Goal: Contribute content: Add original content to the website for others to see

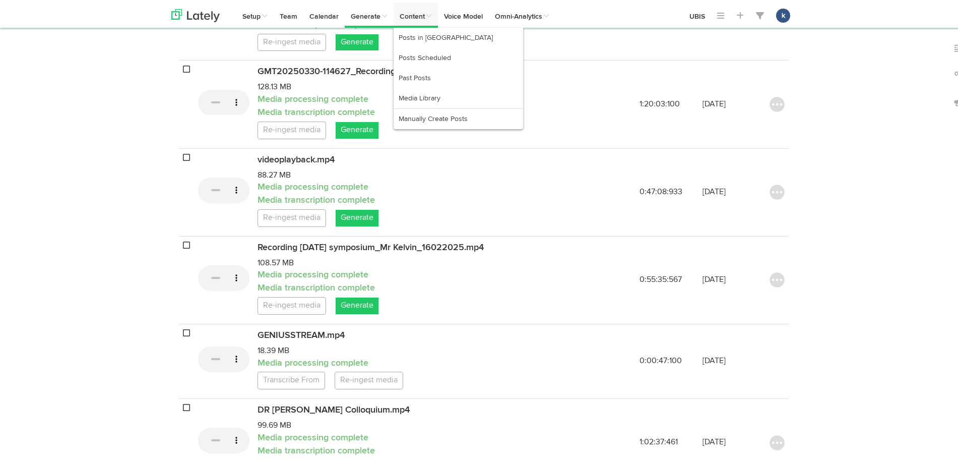
scroll to position [252, 0]
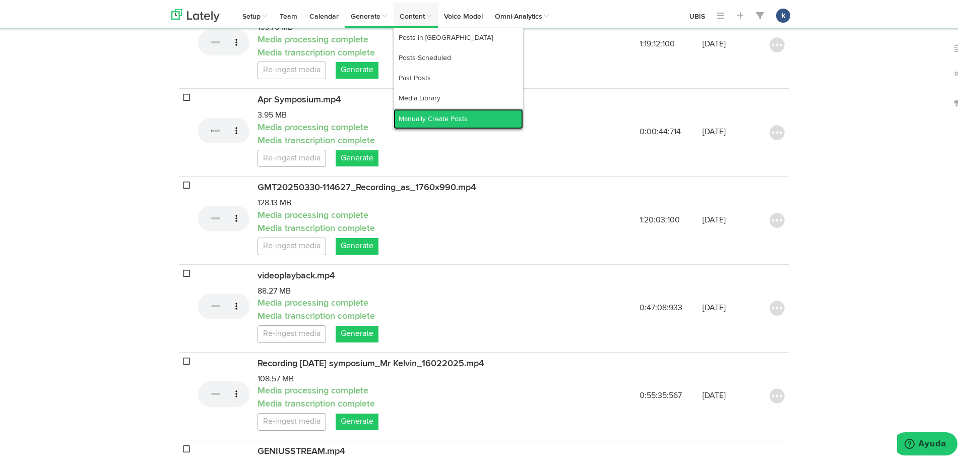
click at [434, 109] on link "Manually Create Posts" at bounding box center [459, 116] width 130 height 20
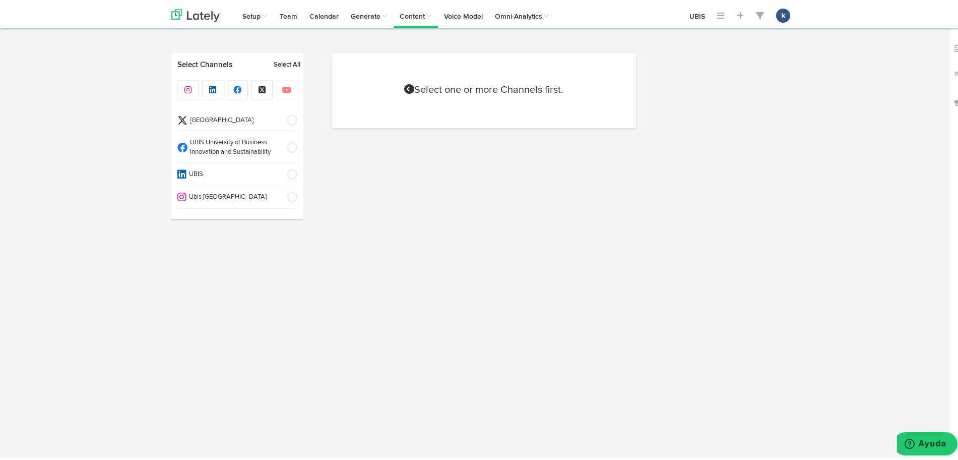
click at [273, 170] on span "UBIS" at bounding box center [233, 172] width 94 height 10
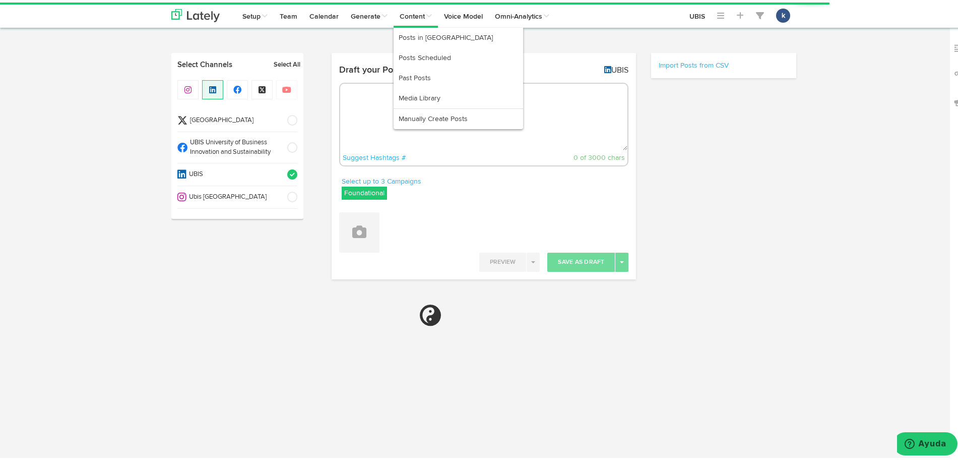
radio input "true"
select select "3"
select select "08"
select select "PM"
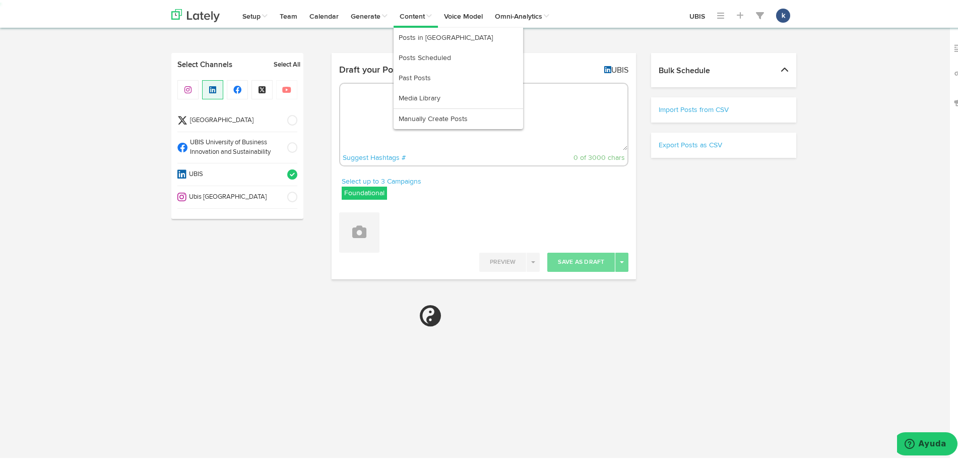
select select "11"
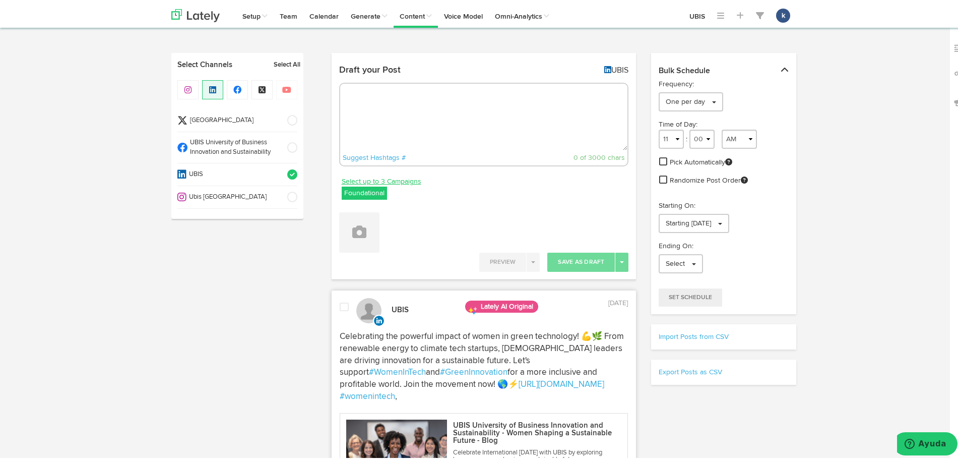
click at [386, 179] on link "Select up to 3 Campaigns" at bounding box center [382, 178] width 80 height 11
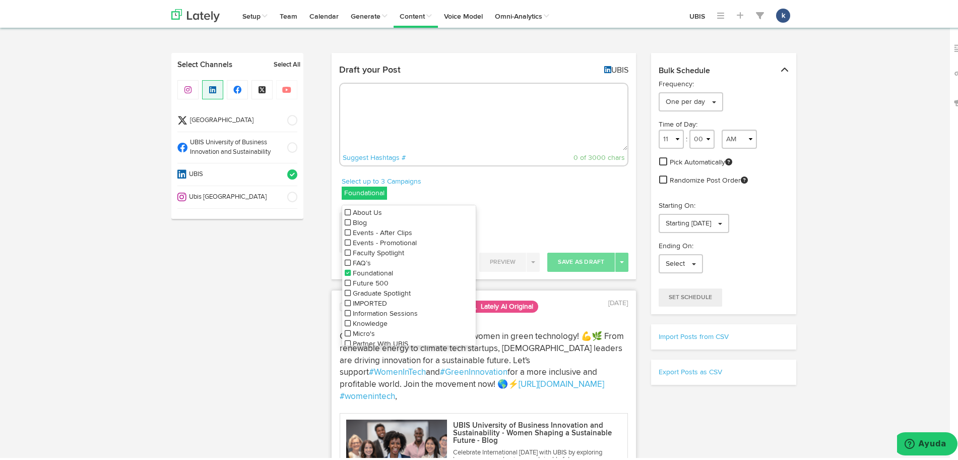
click at [393, 292] on span "Graduate Spotlight" at bounding box center [382, 290] width 58 height 7
click at [353, 269] on span "Foundational" at bounding box center [373, 270] width 40 height 7
click at [452, 53] on div "Draft your Post UBIS Suggest Hashtags # 0 of 3000 chars Select up to 3 Campaign…" at bounding box center [484, 163] width 305 height 227
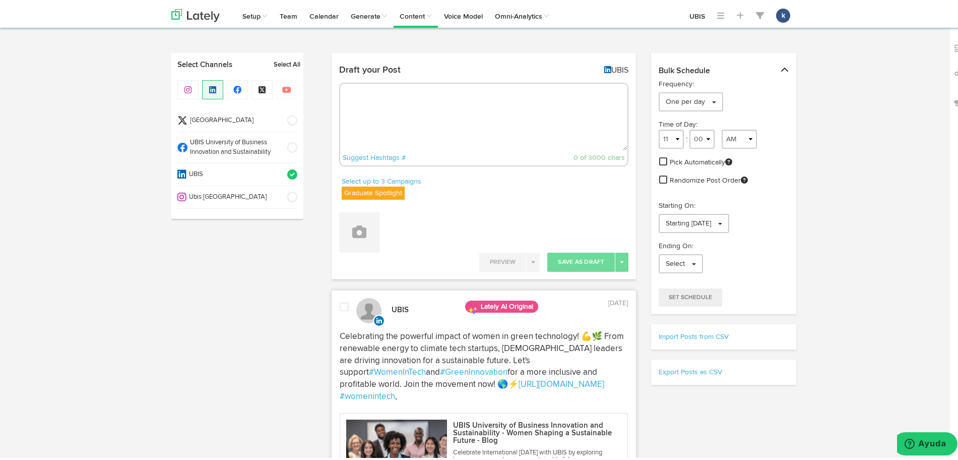
click at [458, 105] on textarea at bounding box center [484, 114] width 288 height 67
paste textarea "We extend our congratulations to [PERSON_NAME], based in [GEOGRAPHIC_DATA], [GE…"
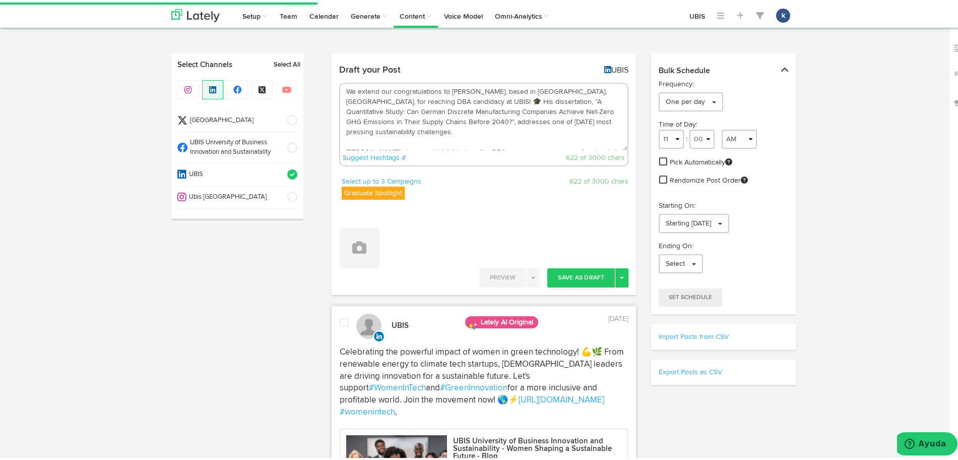
click at [442, 99] on textarea "We extend our congratulations to [PERSON_NAME], based in [GEOGRAPHIC_DATA], [GE…" at bounding box center [484, 114] width 288 height 67
click at [474, 130] on textarea "We extend our congratulations to [PERSON_NAME], based in [GEOGRAPHIC_DATA], [GE…" at bounding box center [484, 114] width 288 height 67
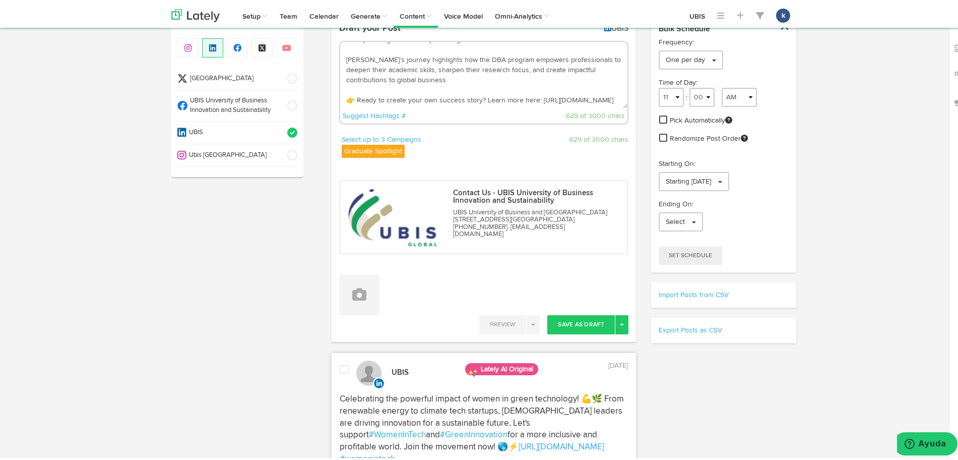
scroll to position [63, 0]
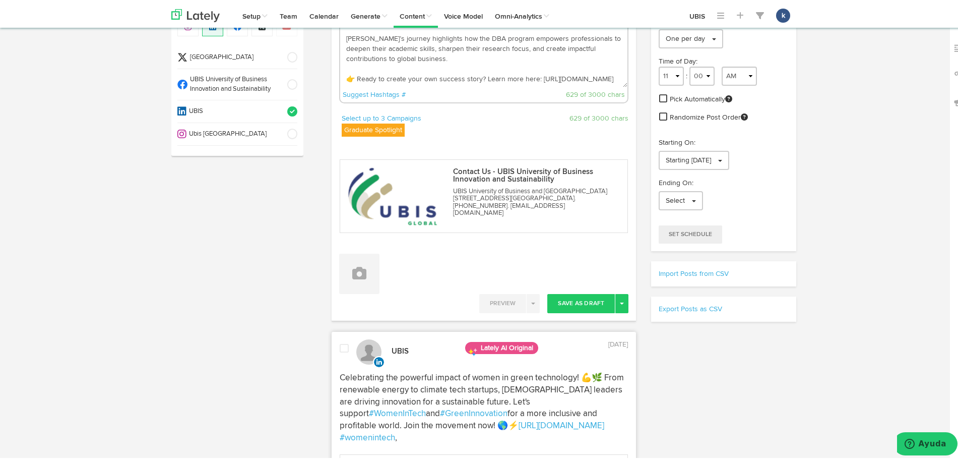
click at [514, 65] on textarea "We extend our congratulations to [PERSON_NAME], based in [GEOGRAPHIC_DATA], [GE…" at bounding box center [484, 51] width 288 height 67
drag, startPoint x: 515, startPoint y: 65, endPoint x: 485, endPoint y: 65, distance: 29.2
click at [485, 65] on textarea "We extend our congratulations to [PERSON_NAME], based in [GEOGRAPHIC_DATA], [GE…" at bounding box center [484, 51] width 288 height 67
type textarea "We extend our congratulations to [PERSON_NAME], based in [GEOGRAPHIC_DATA], [GE…"
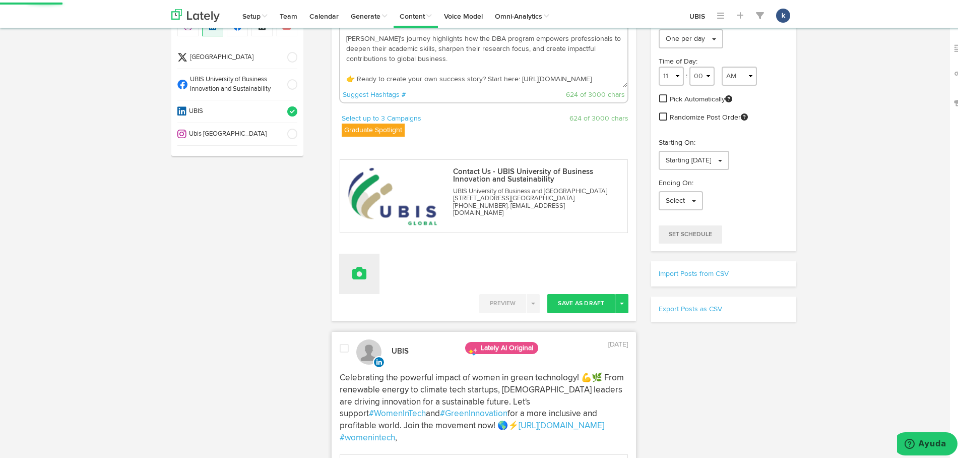
click at [348, 280] on button at bounding box center [359, 271] width 40 height 40
click at [407, 340] on link "Upload Images" at bounding box center [387, 337] width 95 height 16
click at [362, 339] on link "Upload Images" at bounding box center [387, 337] width 95 height 16
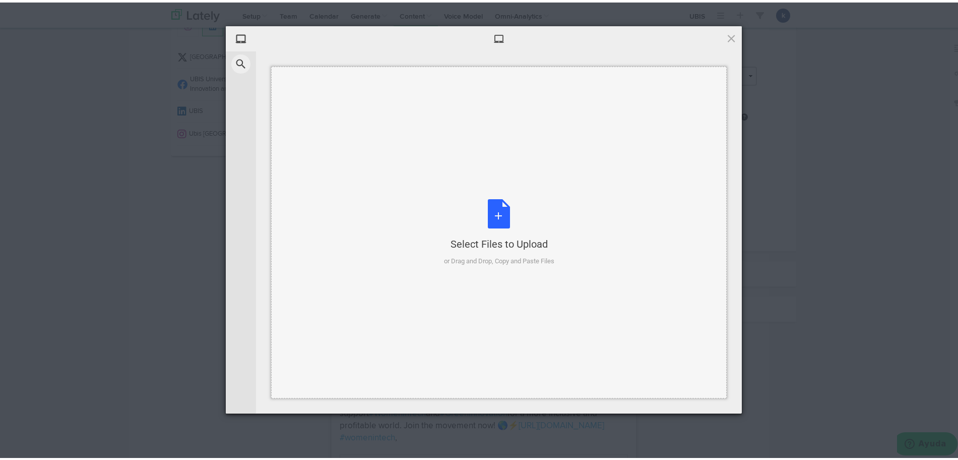
click at [590, 275] on div "Select Files to Upload or Drag and Drop, Copy and Paste Files" at bounding box center [499, 230] width 456 height 332
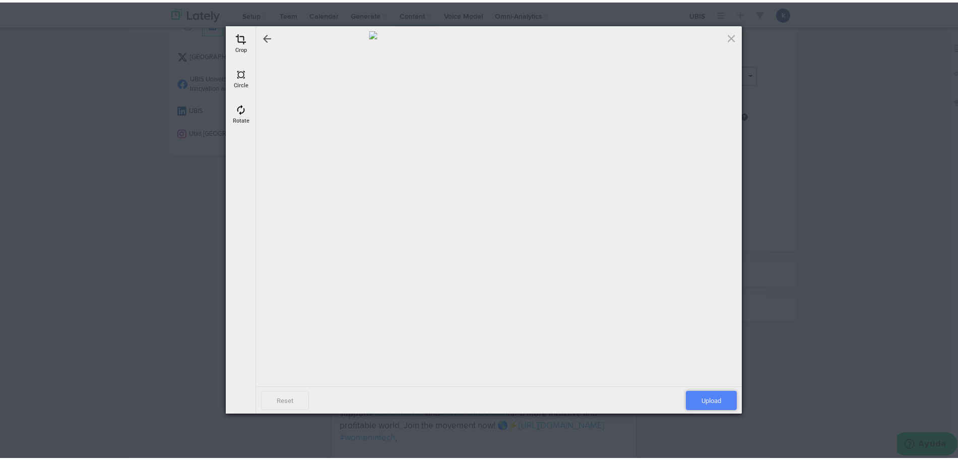
click at [706, 391] on span "Upload" at bounding box center [711, 397] width 51 height 19
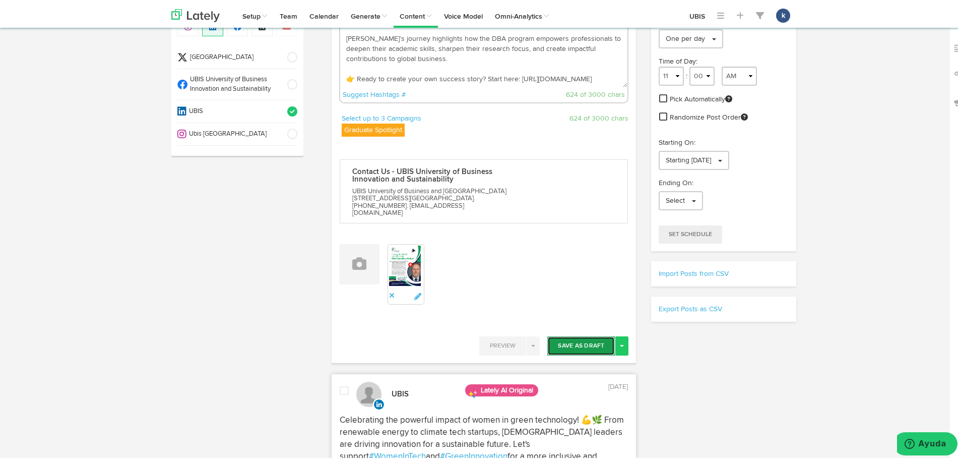
click at [589, 335] on button "Save As Draft" at bounding box center [581, 343] width 68 height 19
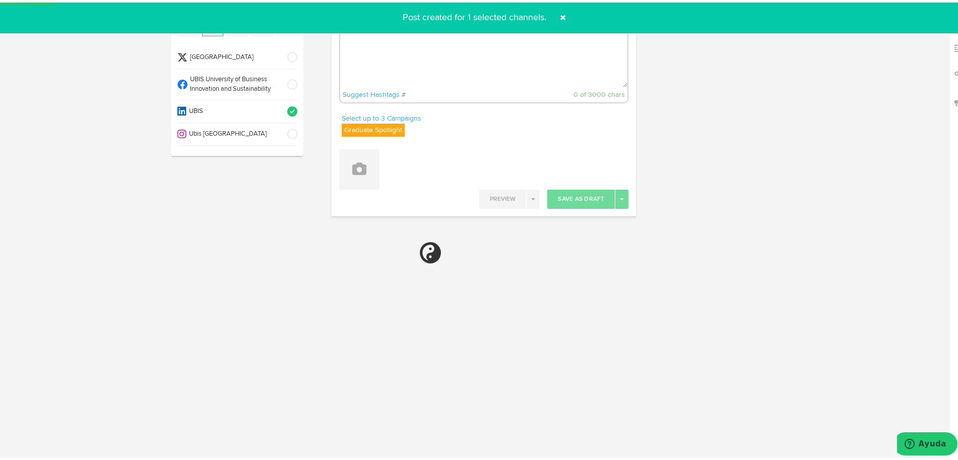
scroll to position [0, 0]
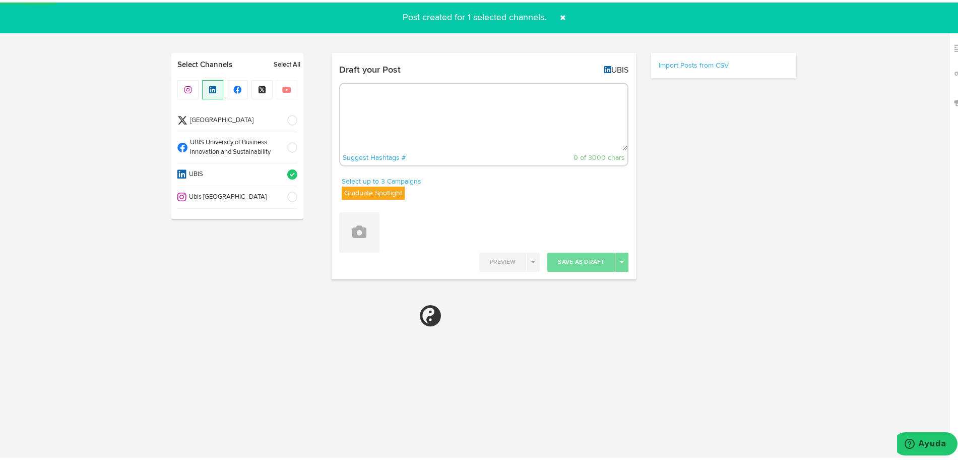
click at [265, 143] on span "UBIS University of Business Innovation and Sustainability" at bounding box center [233, 145] width 93 height 19
click at [266, 177] on li "UBIS" at bounding box center [237, 172] width 120 height 23
select select "11"
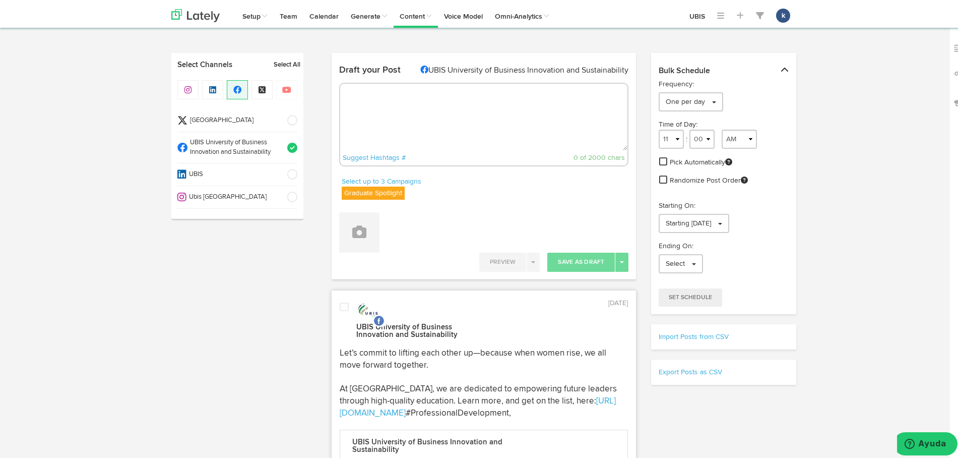
click at [551, 116] on textarea at bounding box center [484, 114] width 288 height 67
paste textarea "Join us in celebrating [PERSON_NAME], who lives in [GEOGRAPHIC_DATA], [GEOGRAPH…"
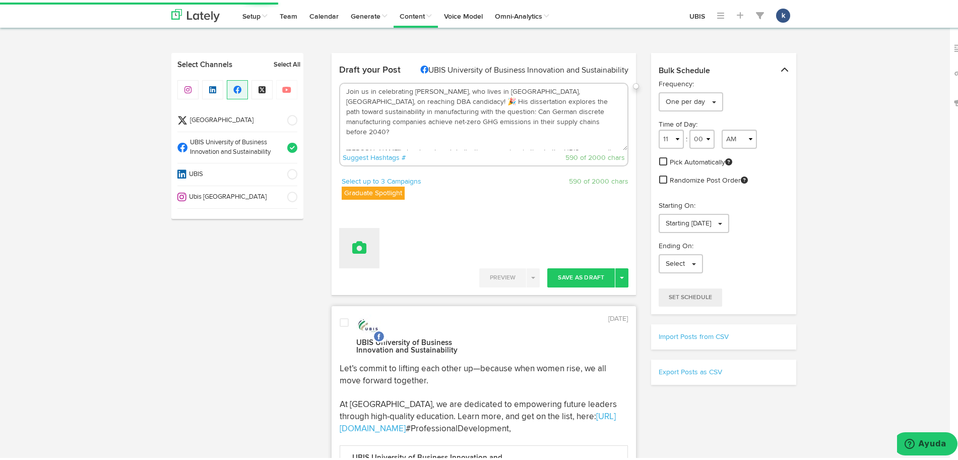
type textarea "Join us in celebrating [PERSON_NAME], who lives in [GEOGRAPHIC_DATA], [GEOGRAPH…"
click at [352, 246] on icon at bounding box center [359, 245] width 14 height 14
click at [361, 277] on div "Draft your Post UBIS University of Business Innovation and Sustainability Sugge…" at bounding box center [484, 175] width 290 height 235
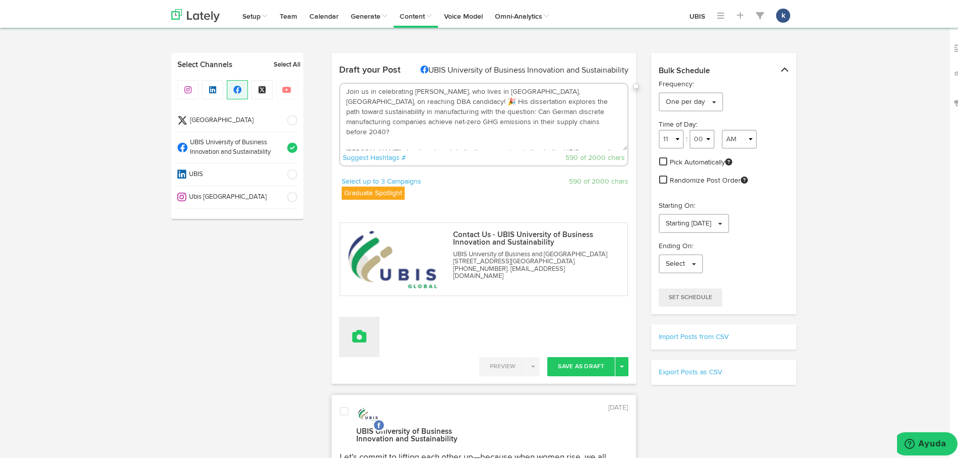
click at [343, 322] on button at bounding box center [359, 334] width 40 height 40
click at [397, 372] on link "Attach Images from Lately" at bounding box center [387, 367] width 95 height 16
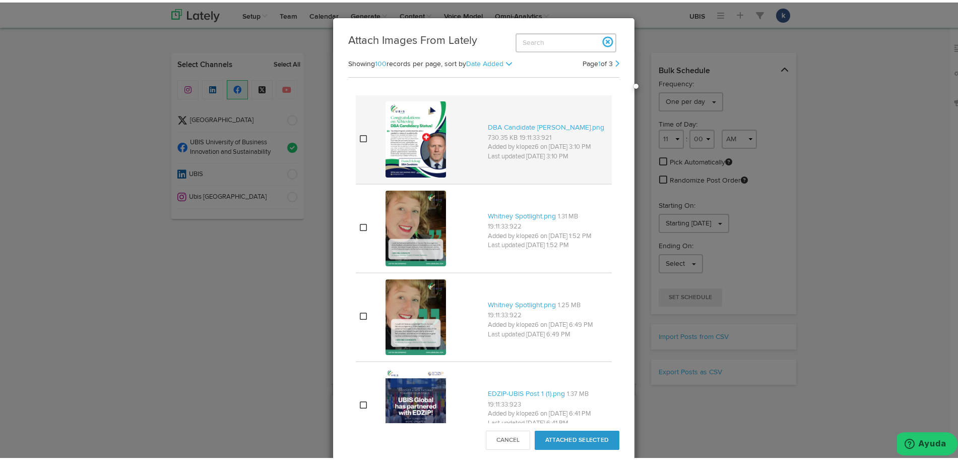
click at [407, 159] on img at bounding box center [416, 137] width 60 height 76
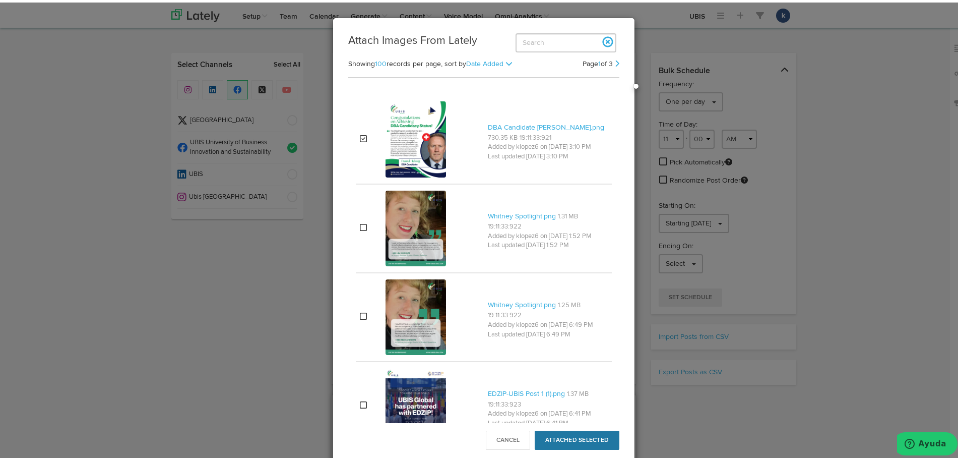
click at [569, 440] on button "Attached Selected" at bounding box center [577, 437] width 85 height 19
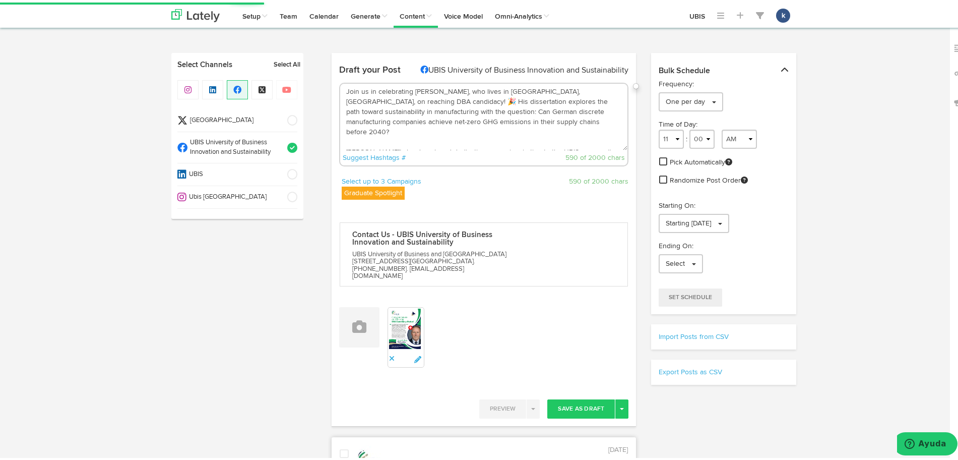
click at [608, 444] on time "[DATE]" at bounding box center [618, 447] width 20 height 7
click at [564, 408] on div "Preview Enable Live Preview Save As Draft Toggle Dropdown Schedule Queue Save a…" at bounding box center [484, 410] width 290 height 27
click at [568, 404] on button "Save As Draft" at bounding box center [581, 406] width 68 height 19
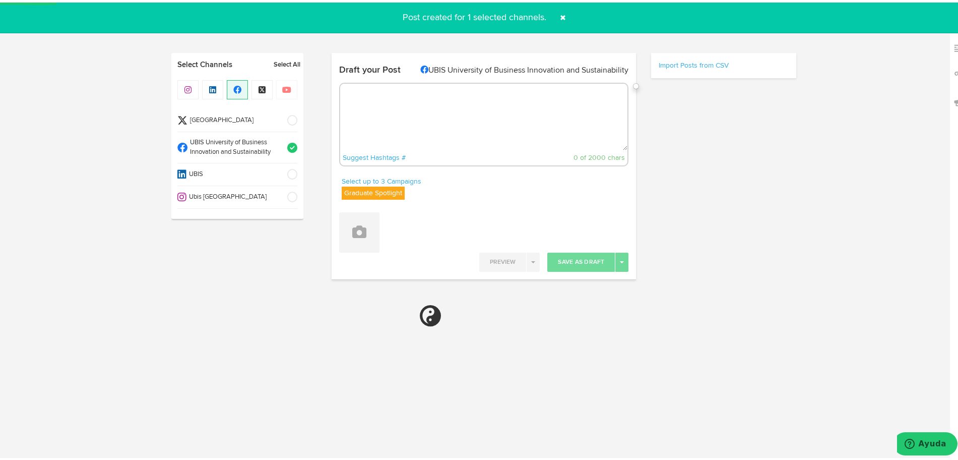
click at [275, 199] on span "Ubis [GEOGRAPHIC_DATA]" at bounding box center [233, 195] width 94 height 10
click at [286, 148] on span at bounding box center [289, 145] width 17 height 10
select select "11"
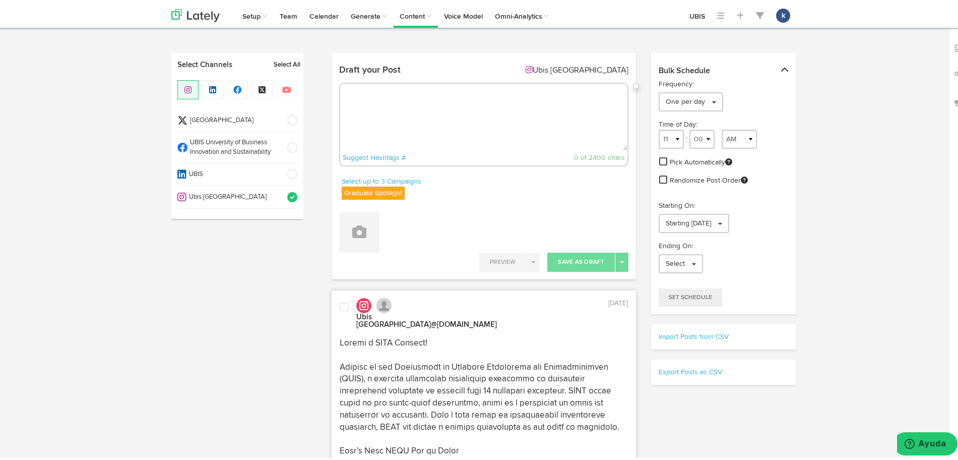
click at [545, 167] on div "Draft your Post Ubis [GEOGRAPHIC_DATA] Suggest Hashtags # 0 of 2400 chars" at bounding box center [484, 116] width 305 height 116
click at [521, 129] on textarea at bounding box center [484, 114] width 288 height 67
paste textarea "🎓👏 Congratulations to [PERSON_NAME], living in [GEOGRAPHIC_DATA], [GEOGRAPHIC_D…"
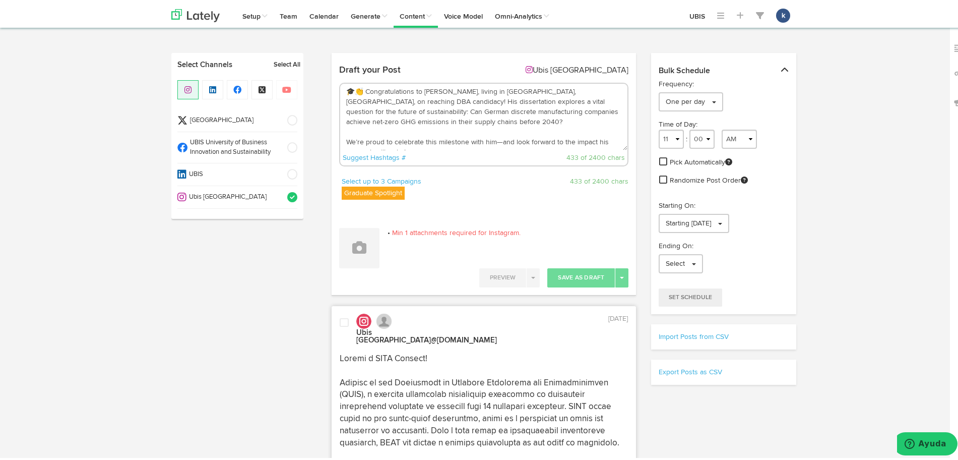
scroll to position [26, 0]
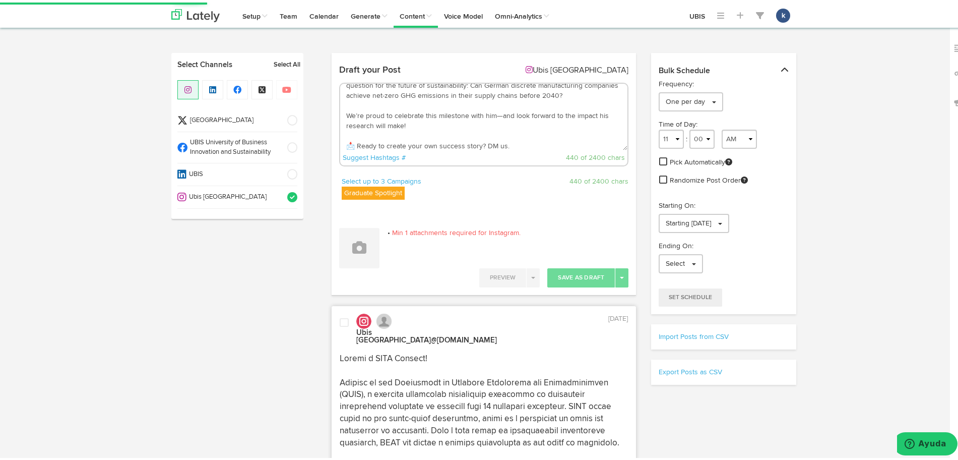
click at [495, 124] on textarea "🎓👏 Congratulations to [PERSON_NAME], living in [GEOGRAPHIC_DATA], [GEOGRAPHIC_D…" at bounding box center [484, 114] width 288 height 67
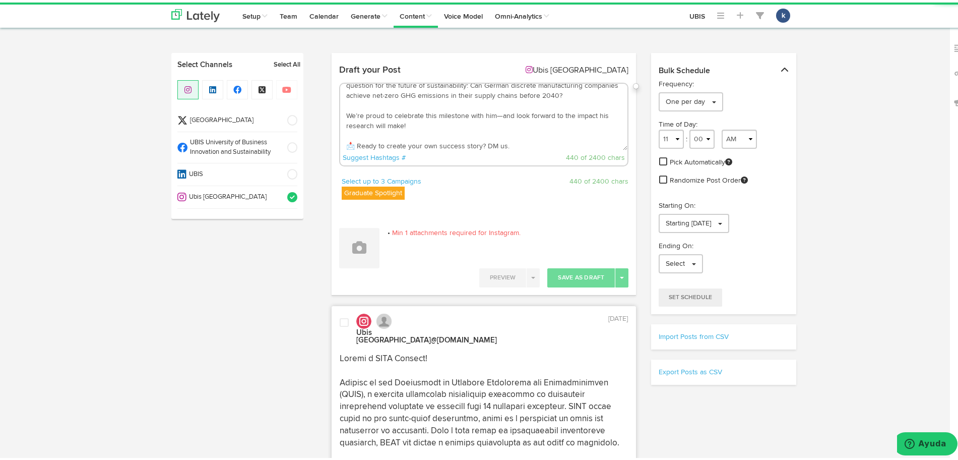
click at [500, 114] on textarea "🎓👏 Congratulations to [PERSON_NAME], living in [GEOGRAPHIC_DATA], [GEOGRAPHIC_D…" at bounding box center [484, 114] width 288 height 67
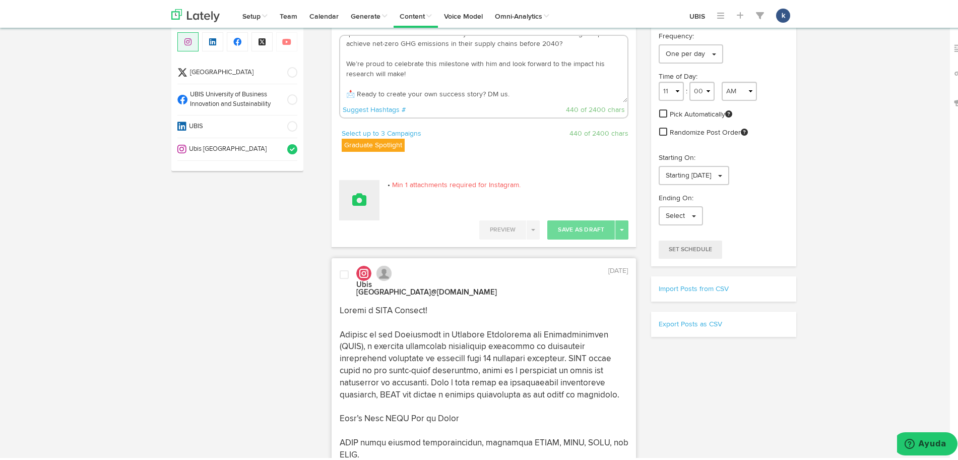
scroll to position [0, 0]
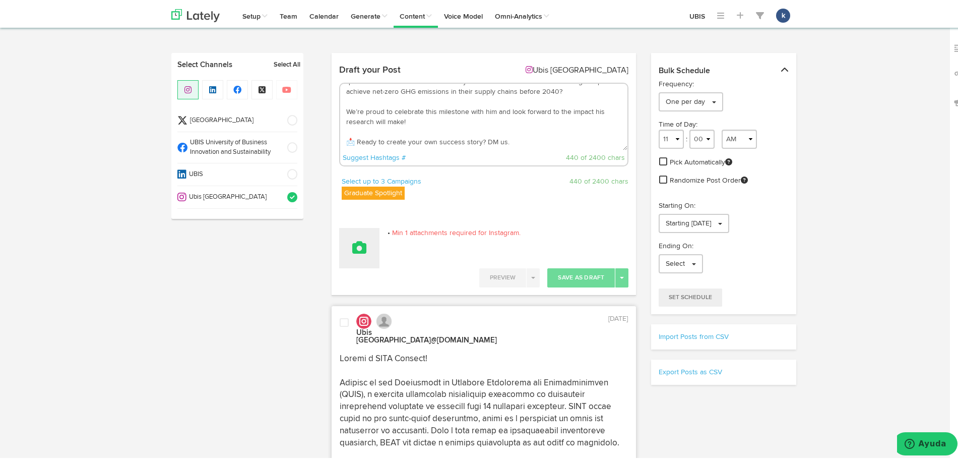
type textarea "🎓👏 Congratulations to [PERSON_NAME], living in [GEOGRAPHIC_DATA], [GEOGRAPHIC_D…"
click at [367, 250] on button at bounding box center [359, 245] width 40 height 40
click at [404, 282] on link "Attach Images from Lately" at bounding box center [387, 279] width 95 height 16
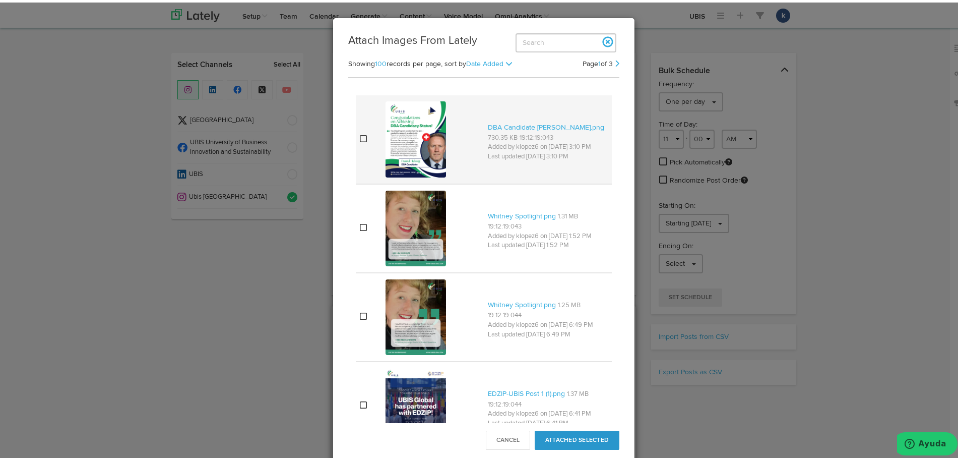
click at [416, 137] on img at bounding box center [416, 137] width 60 height 76
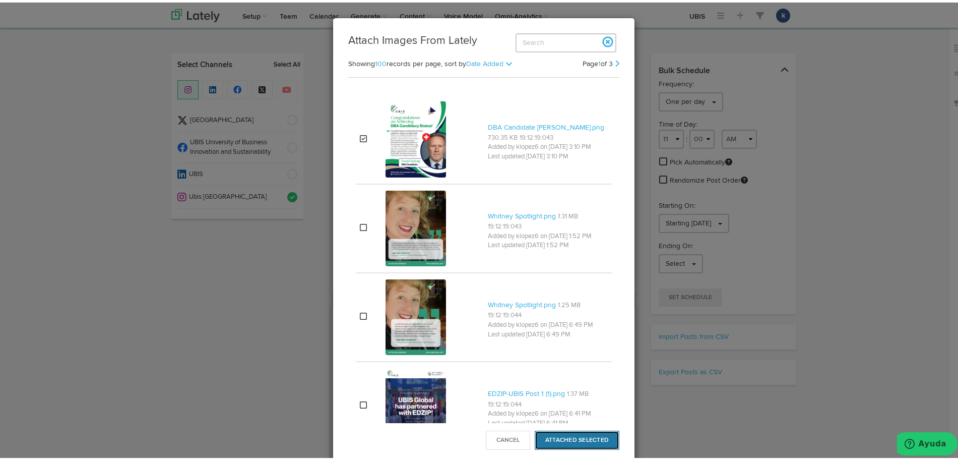
click at [569, 433] on button "Attached Selected" at bounding box center [577, 437] width 85 height 19
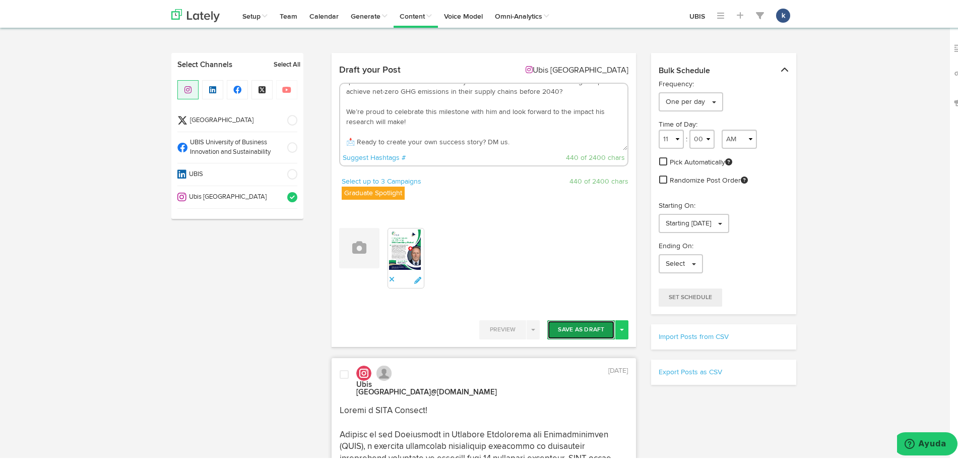
click at [578, 328] on button "Save As Draft" at bounding box center [581, 327] width 68 height 19
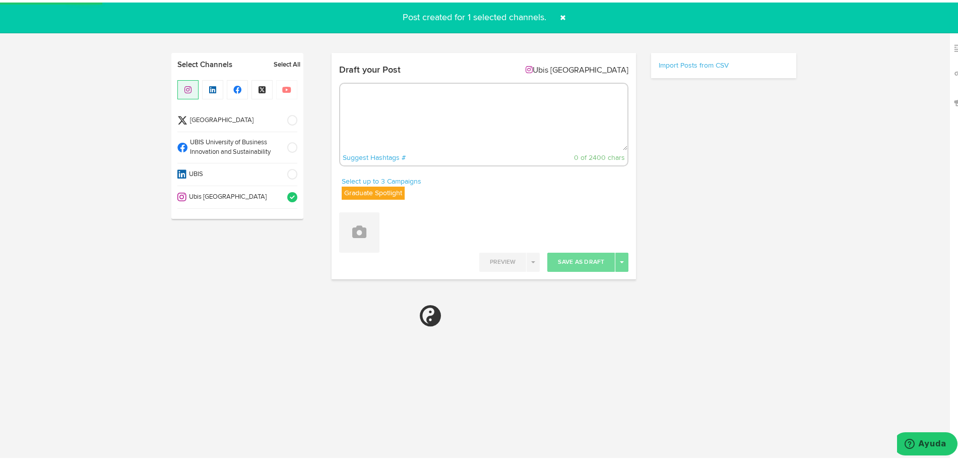
click at [555, 17] on span at bounding box center [563, 15] width 16 height 16
select select "11"
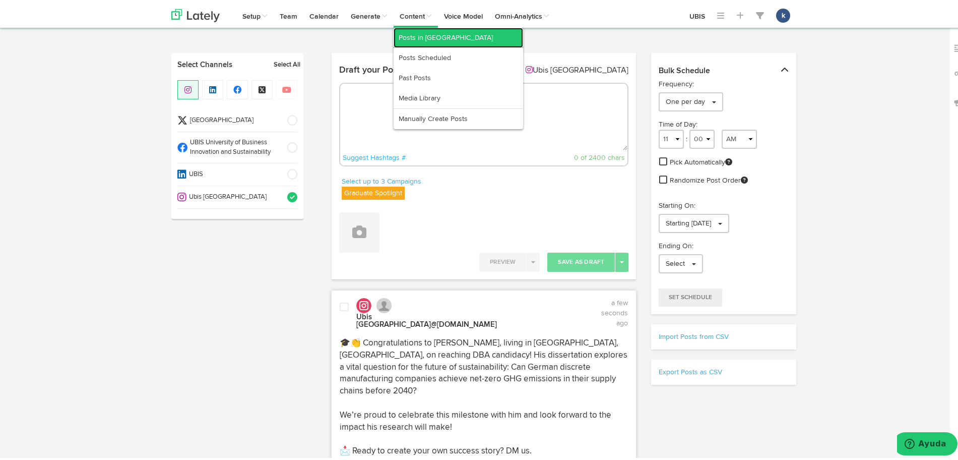
click at [454, 44] on link "Posts in [GEOGRAPHIC_DATA]" at bounding box center [459, 35] width 130 height 20
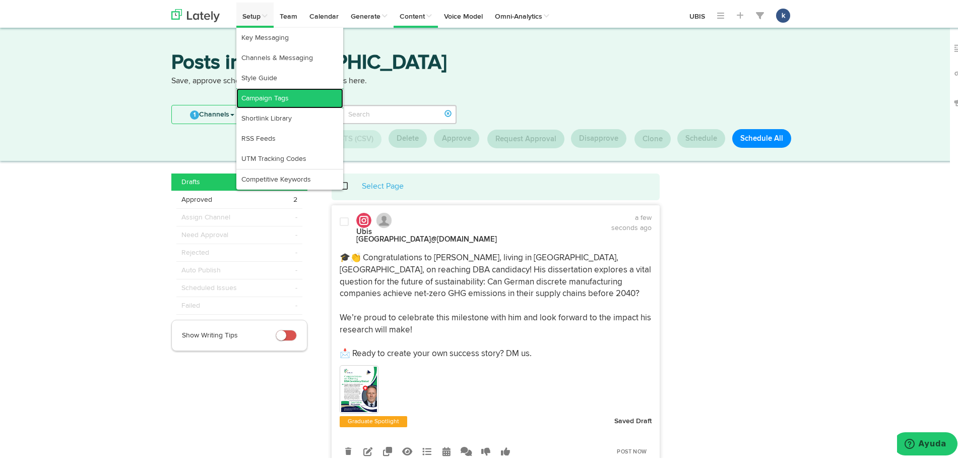
click at [291, 99] on link "Campaign Tags" at bounding box center [289, 96] width 107 height 20
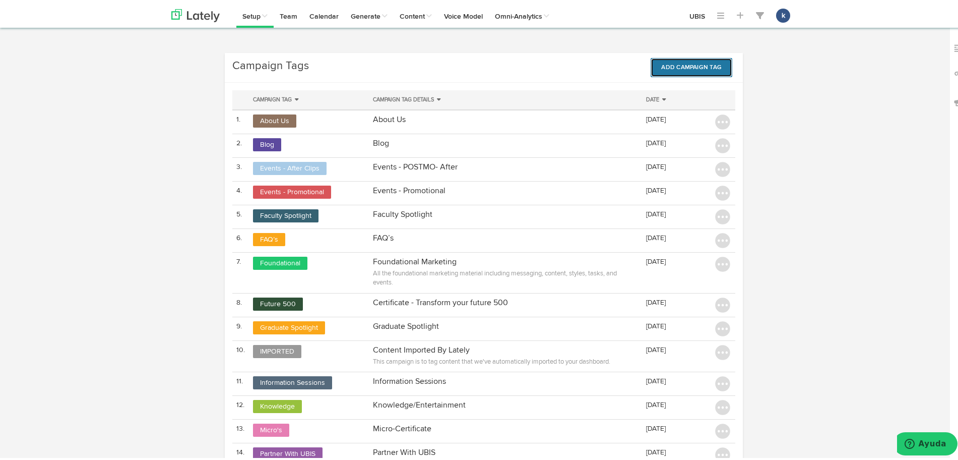
click at [676, 60] on button "Add Campaign Tag" at bounding box center [692, 64] width 82 height 19
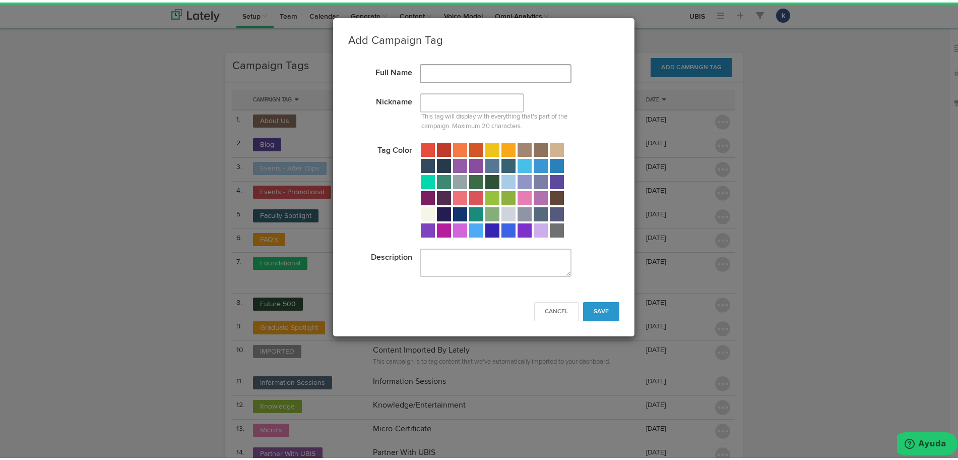
click at [482, 61] on div "× : The following errors have occurred: Full Name Nickname This tag will displa…" at bounding box center [483, 172] width 301 height 237
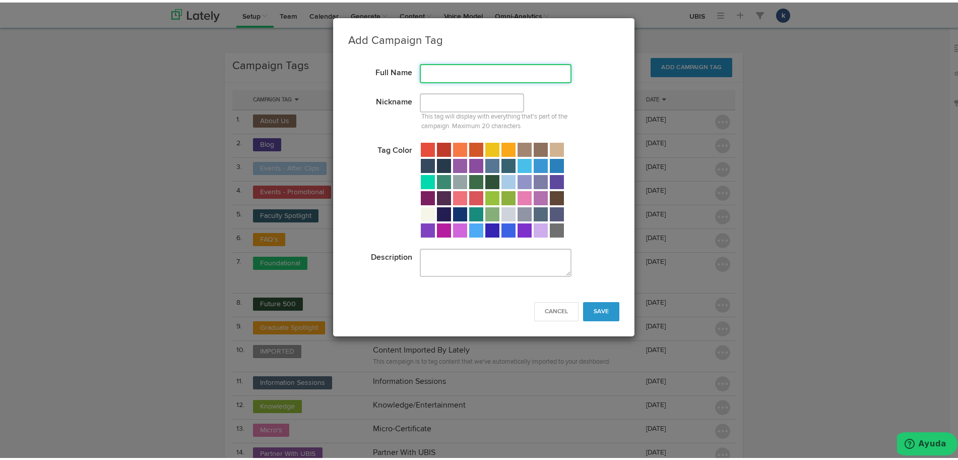
click at [493, 74] on input "text" at bounding box center [496, 70] width 152 height 19
type input "DBA Candidacy"
click at [481, 104] on input "text" at bounding box center [472, 100] width 104 height 19
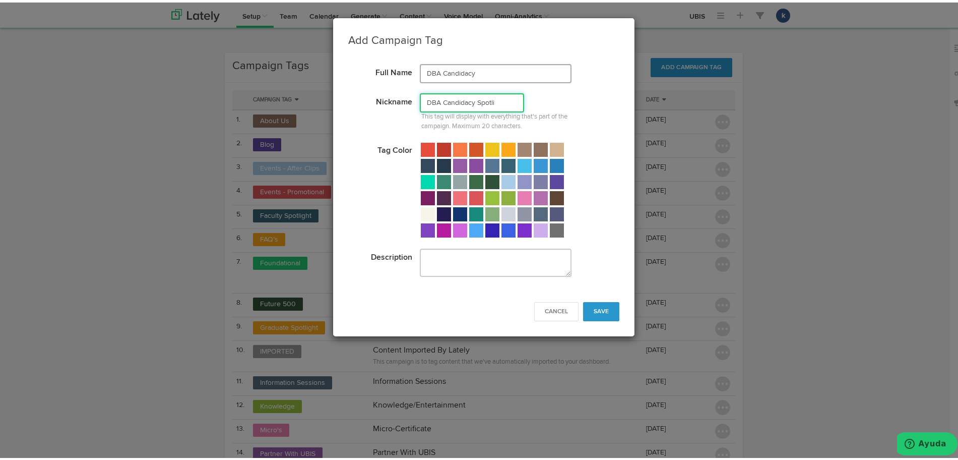
type input "DBA Candidacy Spotli"
click at [508, 69] on input "DBA Candidacy" at bounding box center [496, 70] width 152 height 19
type input "DBA Candidacy Spotlight"
click at [502, 100] on input "DBA Candidacy Spotli" at bounding box center [472, 100] width 104 height 19
type input "DBA Candidacy"
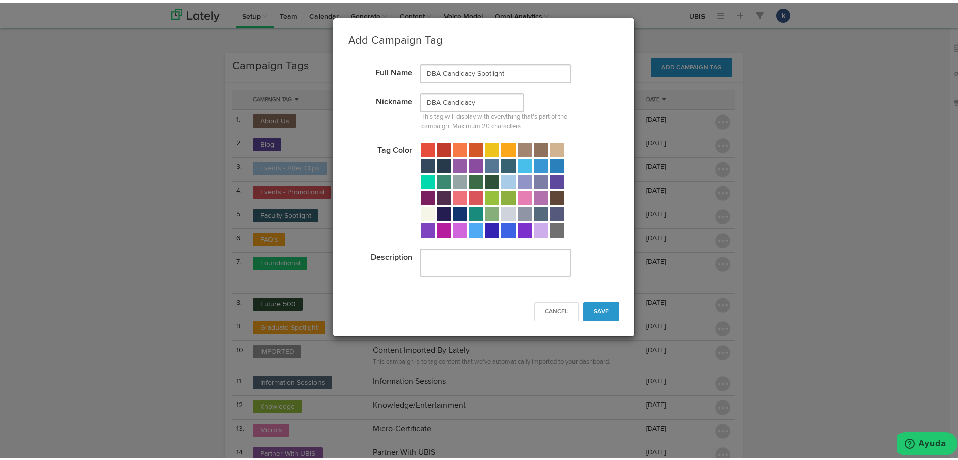
click at [553, 177] on div at bounding box center [557, 179] width 14 height 14
click at [583, 304] on button "Save" at bounding box center [601, 308] width 36 height 19
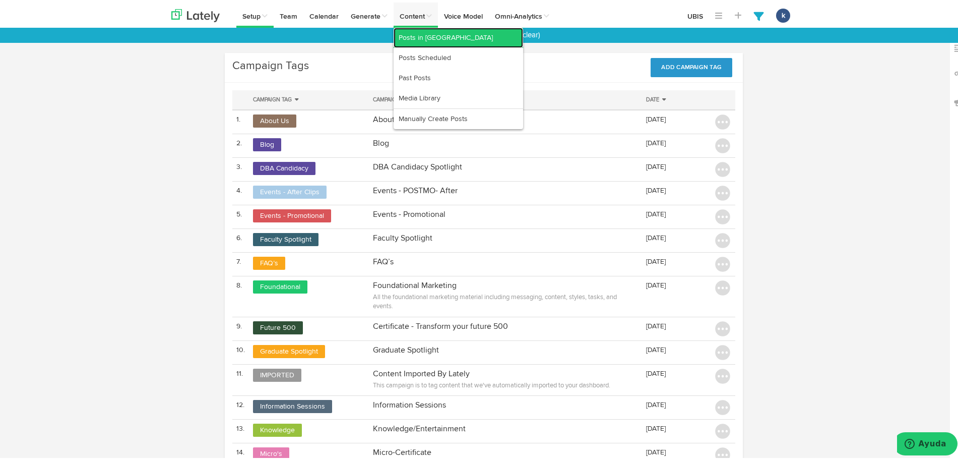
click at [445, 32] on link "Posts in [GEOGRAPHIC_DATA]" at bounding box center [459, 35] width 130 height 20
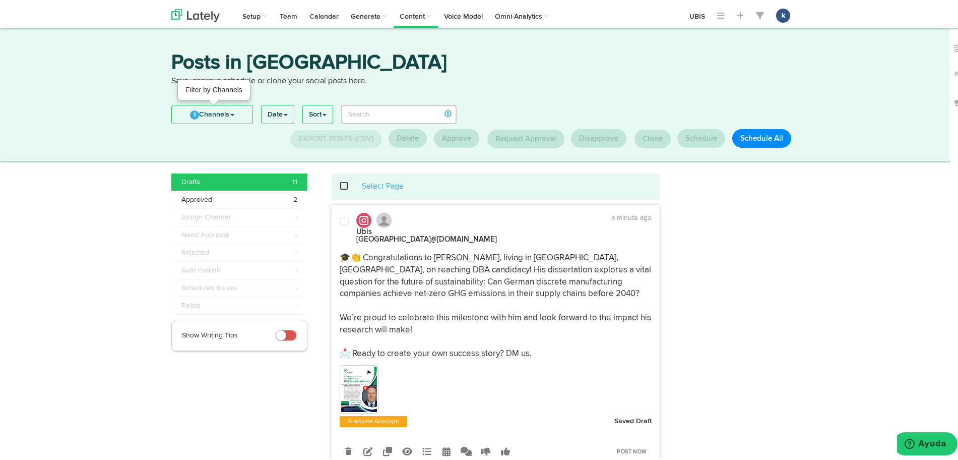
click at [219, 112] on link "1 Channels" at bounding box center [212, 112] width 81 height 18
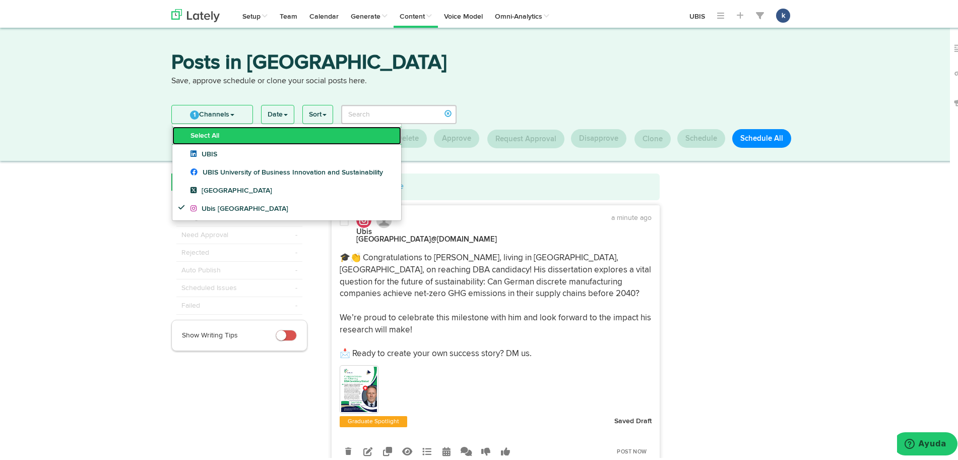
click at [221, 136] on link "Select All" at bounding box center [286, 133] width 229 height 18
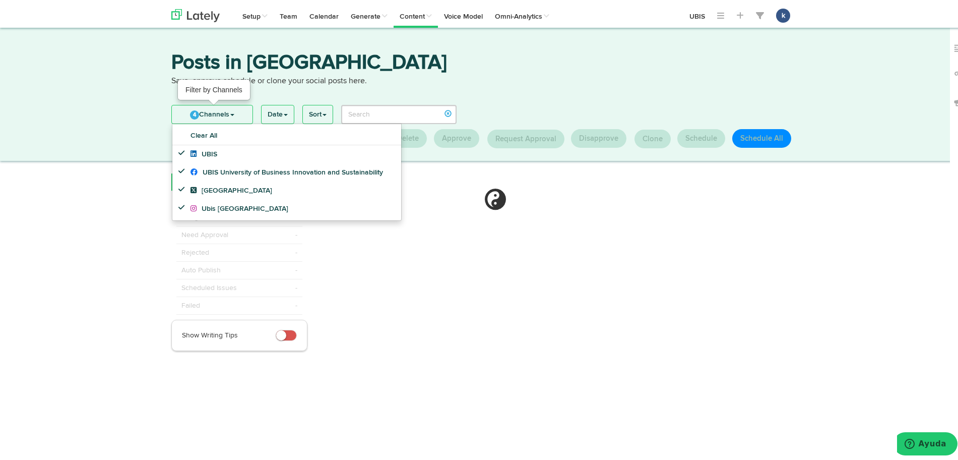
click at [218, 108] on link "4 Channels" at bounding box center [212, 112] width 81 height 18
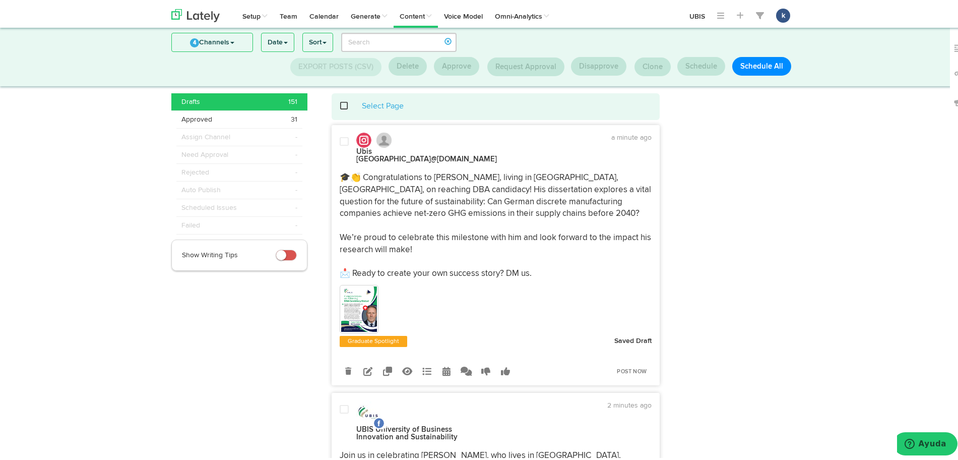
scroll to position [15, 0]
click at [363, 364] on icon at bounding box center [367, 368] width 9 height 9
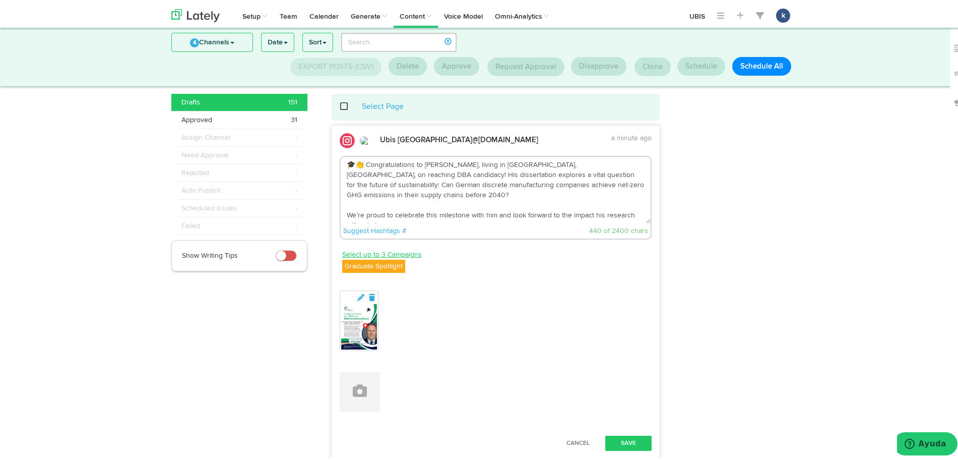
click at [380, 255] on link "Select up to 3 Campaigns" at bounding box center [382, 251] width 80 height 11
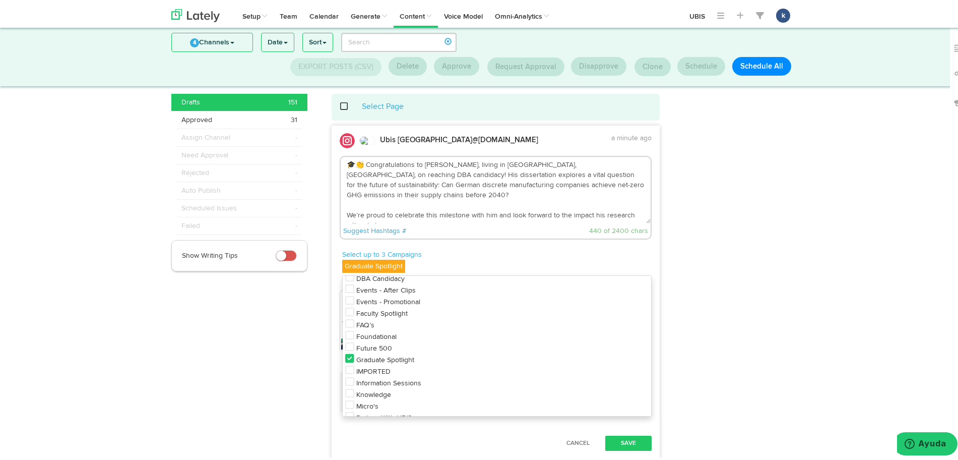
scroll to position [2, 0]
click at [397, 300] on span "DBA Candidacy" at bounding box center [380, 303] width 48 height 7
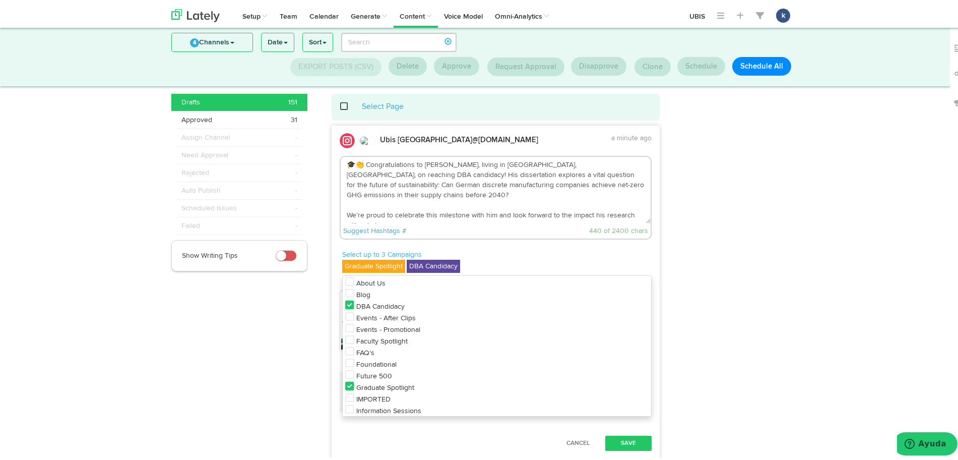
click at [345, 380] on icon at bounding box center [349, 384] width 9 height 10
click at [572, 257] on p "Select up to 3 Campaigns" at bounding box center [497, 252] width 310 height 10
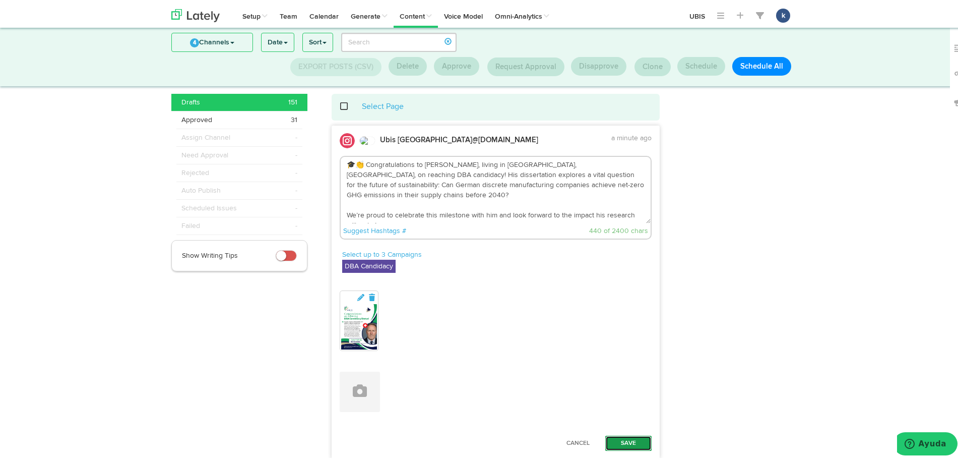
click at [634, 438] on button "Save" at bounding box center [628, 440] width 46 height 15
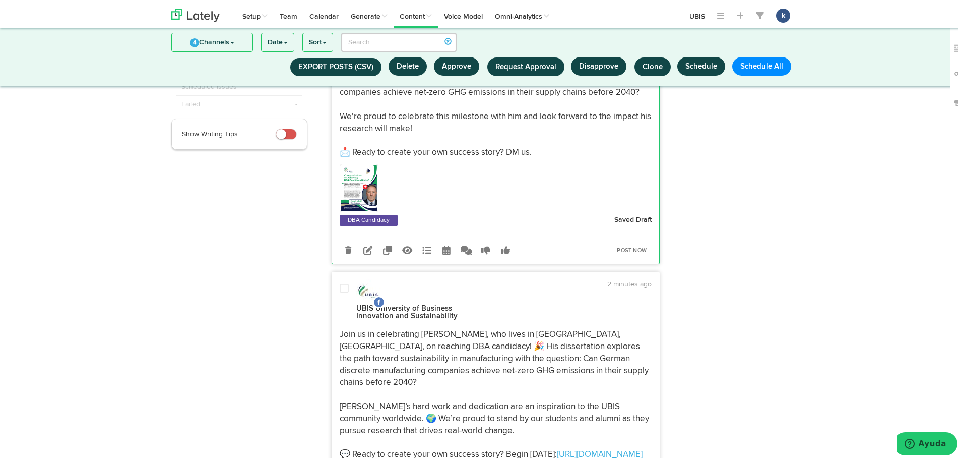
scroll to position [330, 0]
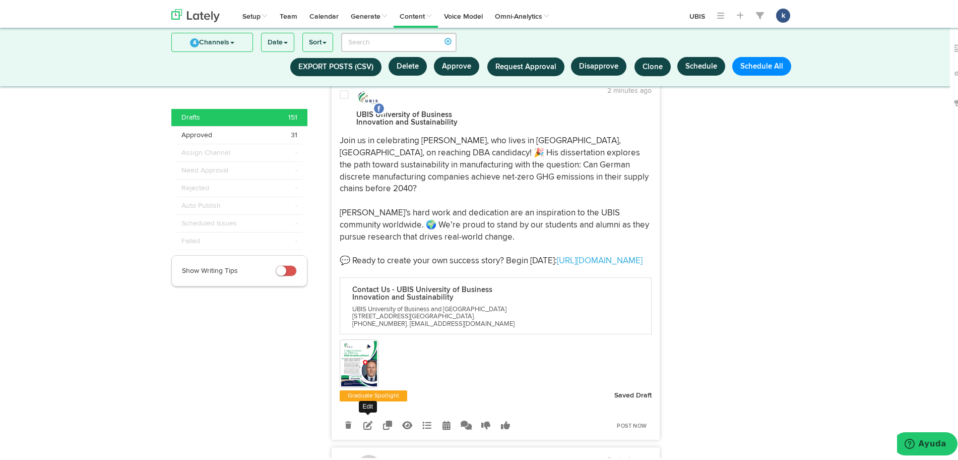
drag, startPoint x: 361, startPoint y: 412, endPoint x: 371, endPoint y: 394, distance: 20.8
click at [366, 414] on div "Edit Clone into [GEOGRAPHIC_DATA] Clone into UBIS University of Business Innova…" at bounding box center [427, 423] width 191 height 18
click at [366, 418] on icon at bounding box center [367, 422] width 9 height 9
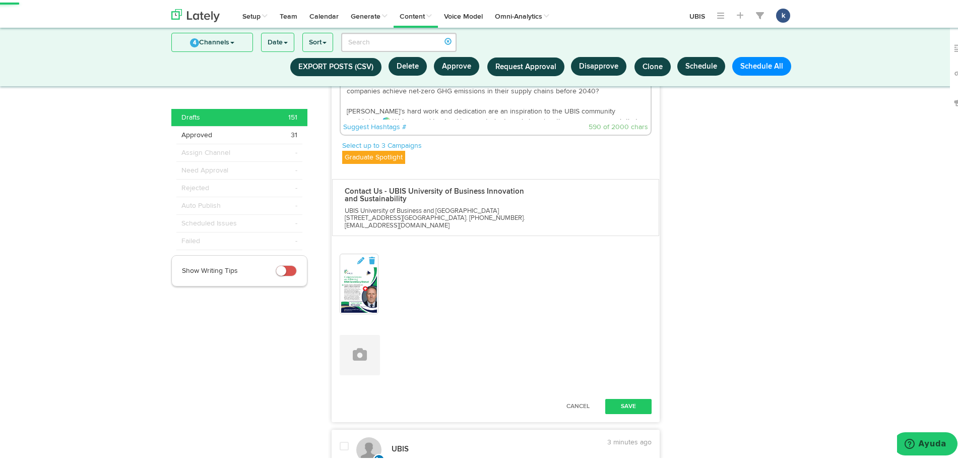
scroll to position [393, 0]
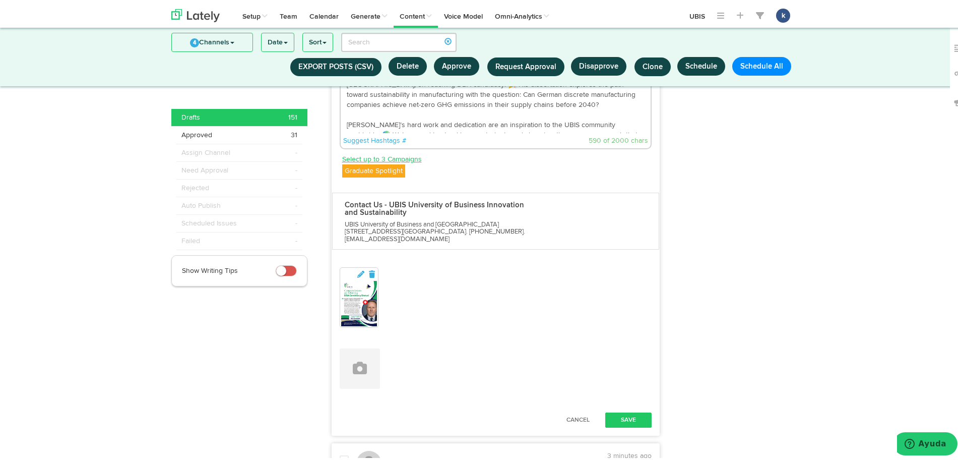
click at [393, 151] on link "Select up to 3 Campaigns" at bounding box center [382, 156] width 80 height 11
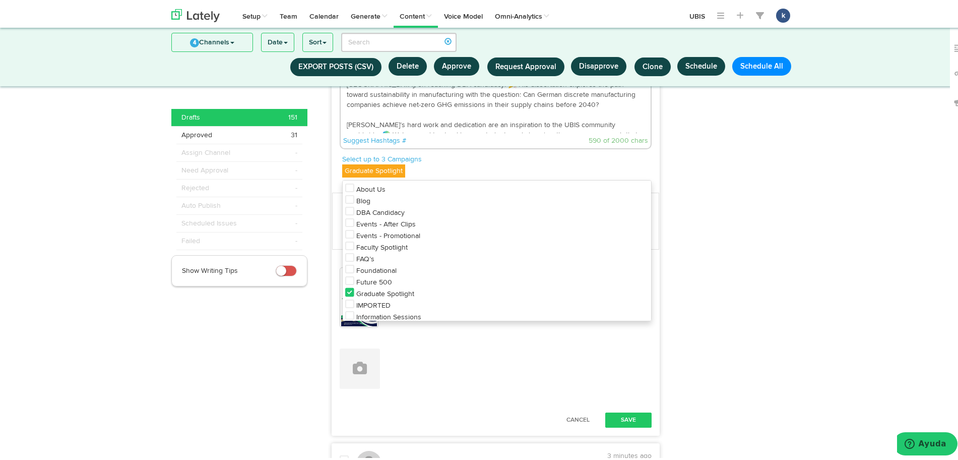
click at [362, 288] on span "Graduate Spotlight" at bounding box center [385, 291] width 58 height 7
click at [381, 204] on li "DBA Candidacy" at bounding box center [497, 210] width 309 height 12
click at [422, 152] on div "Select up to 3 Campaigns DBA Candidacy About Us Blog DBA Candidacy Events - Aft…" at bounding box center [497, 165] width 310 height 26
click at [415, 151] on link "Select up to 3 Campaigns" at bounding box center [382, 156] width 80 height 11
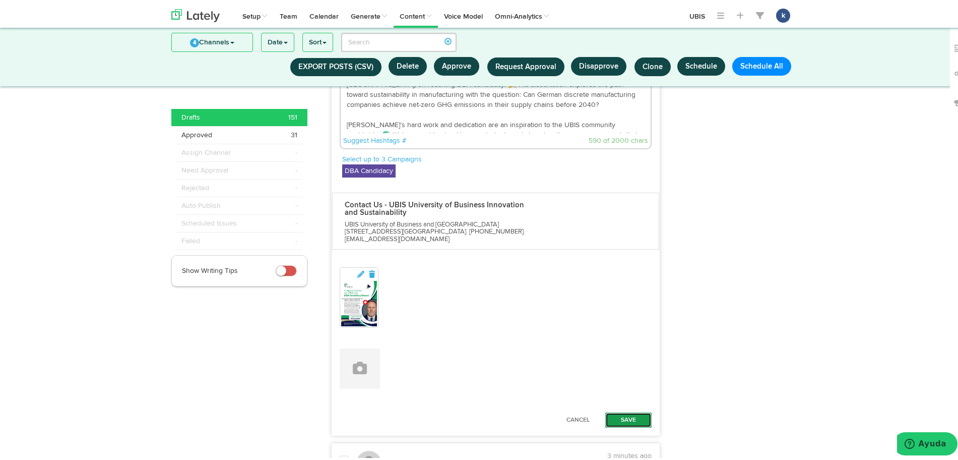
click at [607, 410] on button "Save" at bounding box center [628, 417] width 46 height 15
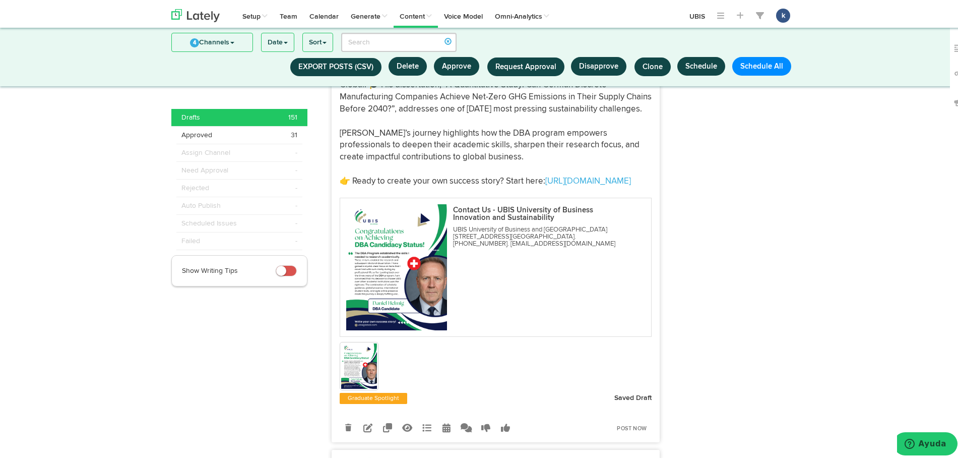
scroll to position [834, 0]
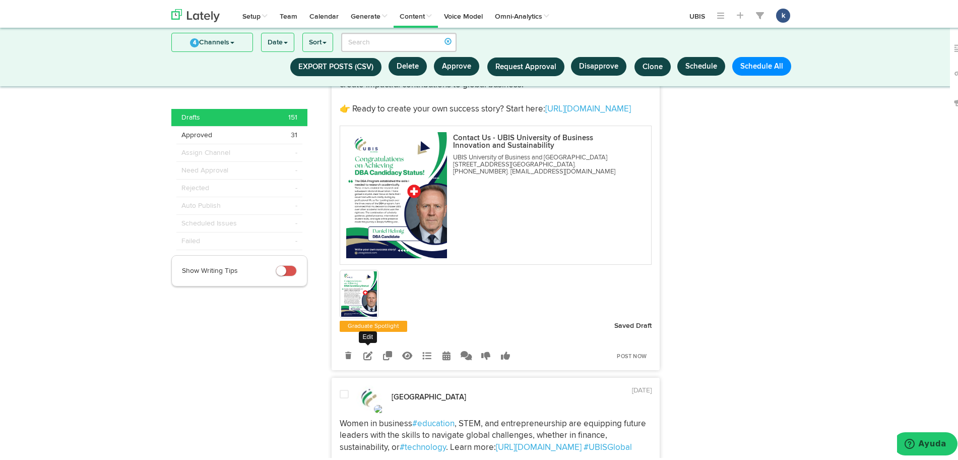
click at [363, 362] on link at bounding box center [368, 353] width 18 height 18
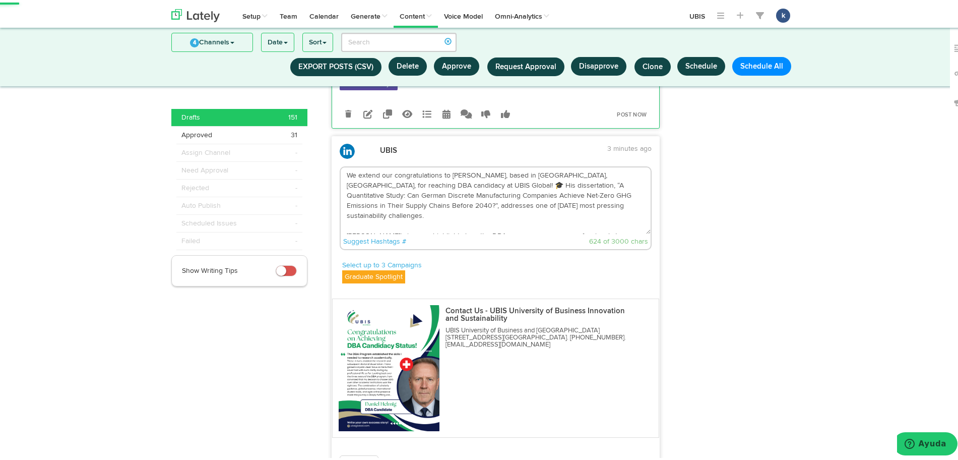
scroll to position [708, 0]
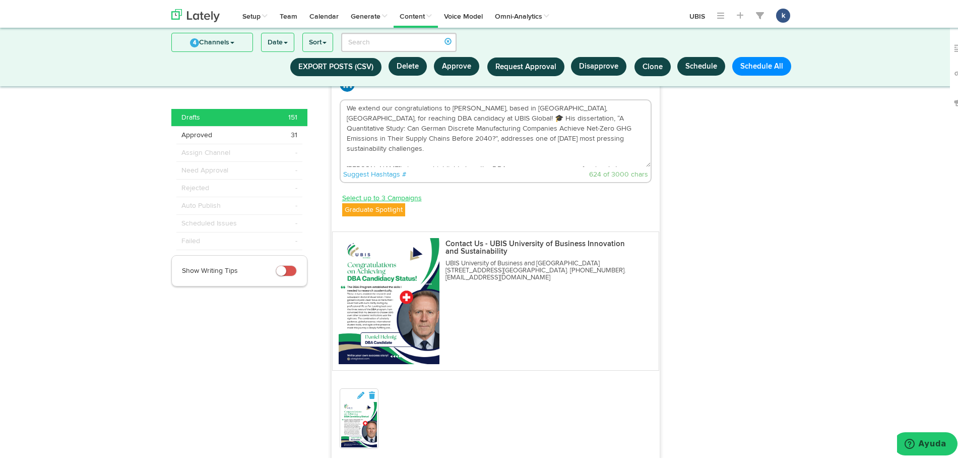
click at [385, 191] on link "Select up to 3 Campaigns" at bounding box center [382, 195] width 80 height 11
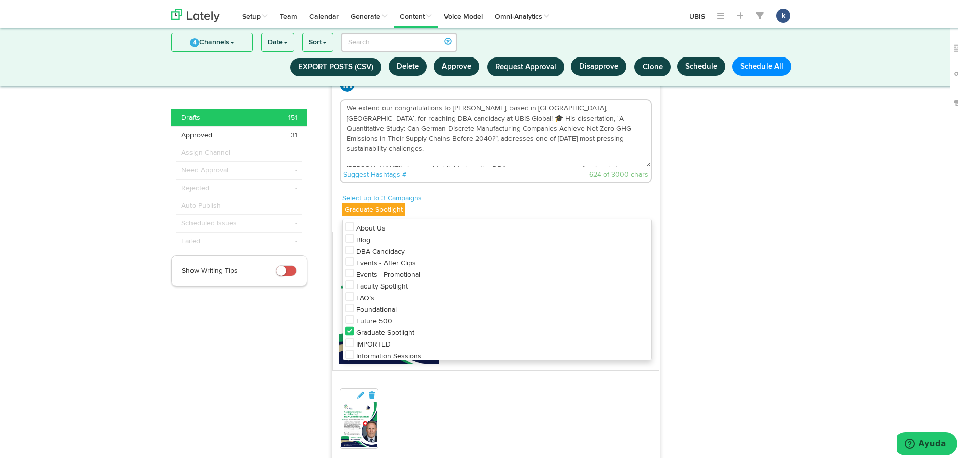
click at [363, 242] on li "DBA Candidacy" at bounding box center [497, 248] width 309 height 12
click at [356, 327] on span "Graduate Spotlight" at bounding box center [385, 330] width 58 height 7
click at [472, 191] on p "Select up to 3 Campaigns" at bounding box center [497, 196] width 310 height 10
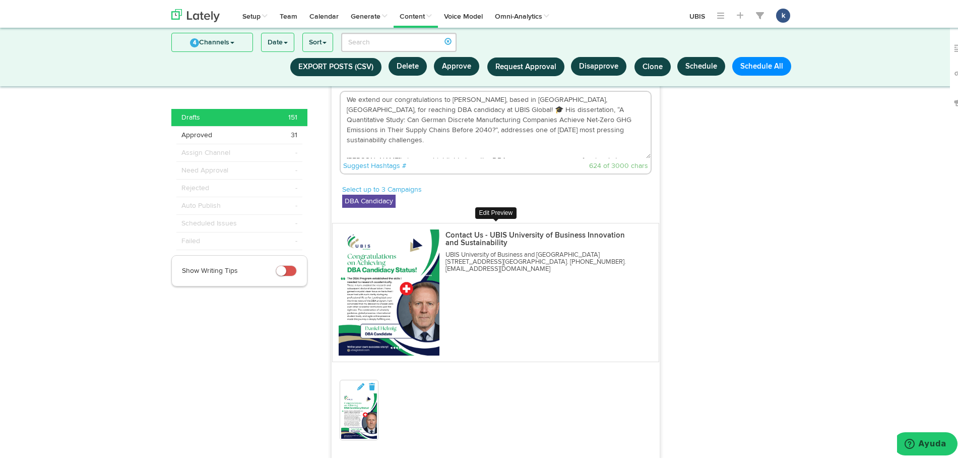
scroll to position [834, 0]
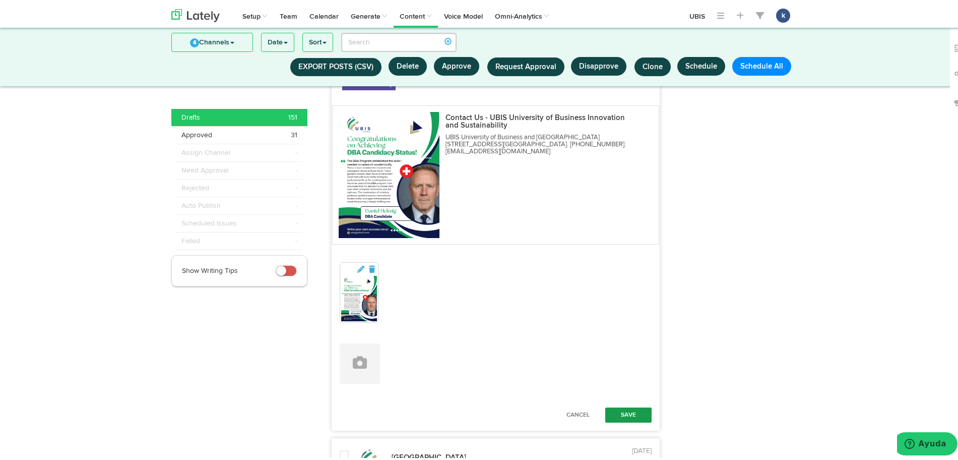
click at [642, 400] on div "Cancel Save" at bounding box center [496, 412] width 328 height 25
click at [641, 405] on button "Save" at bounding box center [628, 412] width 46 height 15
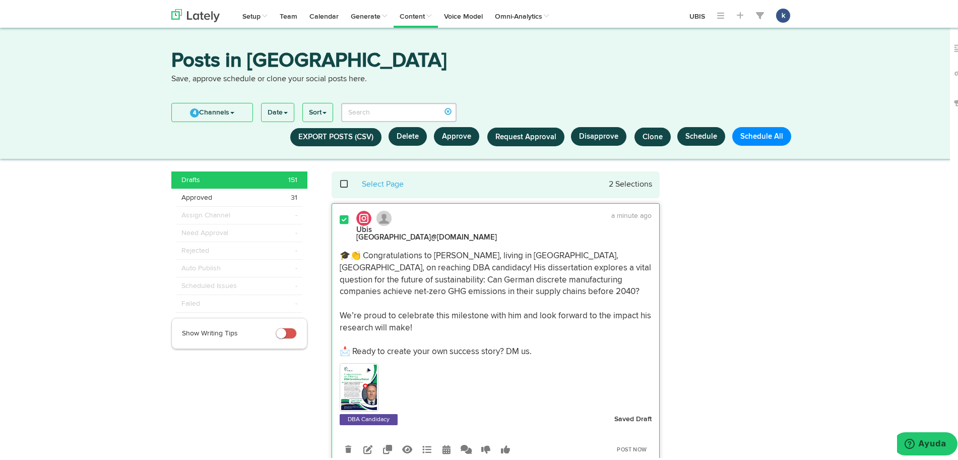
scroll to position [0, 0]
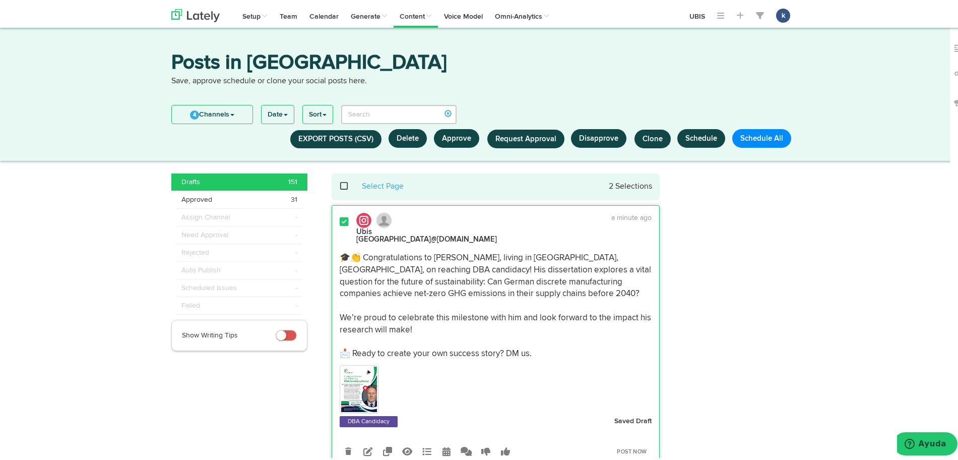
click at [444, 249] on p "🎓👏 Congratulations to [PERSON_NAME], living in [GEOGRAPHIC_DATA], [GEOGRAPHIC_D…" at bounding box center [496, 303] width 312 height 108
click at [442, 249] on p "🎓👏 Congratulations to [PERSON_NAME], living in [GEOGRAPHIC_DATA], [GEOGRAPHIC_D…" at bounding box center [496, 303] width 312 height 108
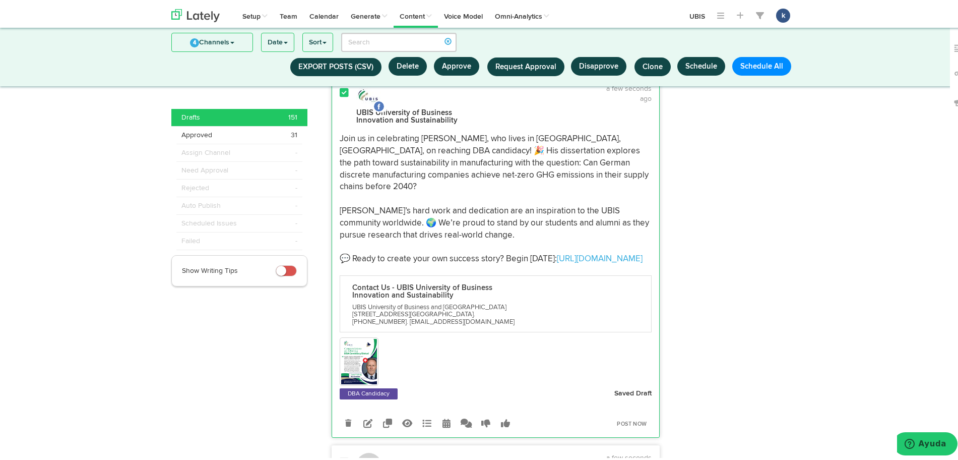
scroll to position [584, 0]
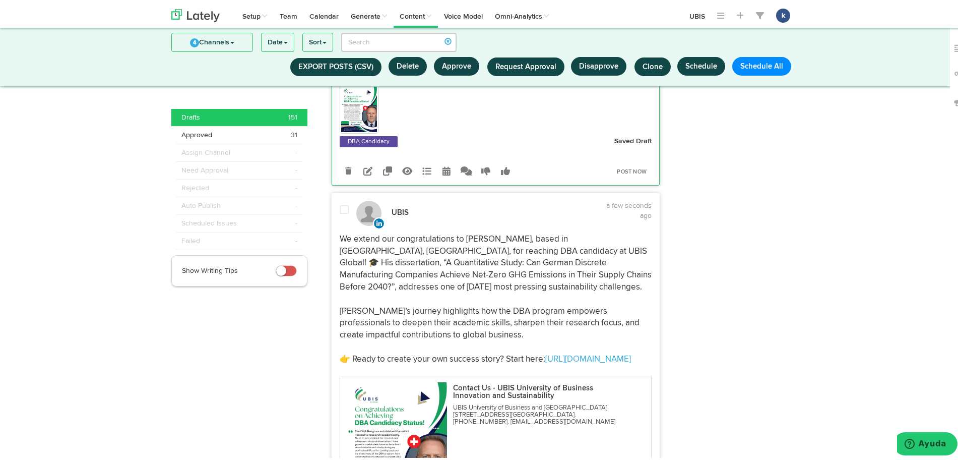
drag, startPoint x: 338, startPoint y: 227, endPoint x: 326, endPoint y: 234, distance: 14.0
click at [333, 231] on div "We extend our congratulations to [PERSON_NAME], based in [GEOGRAPHIC_DATA], [GE…" at bounding box center [496, 297] width 328 height 132
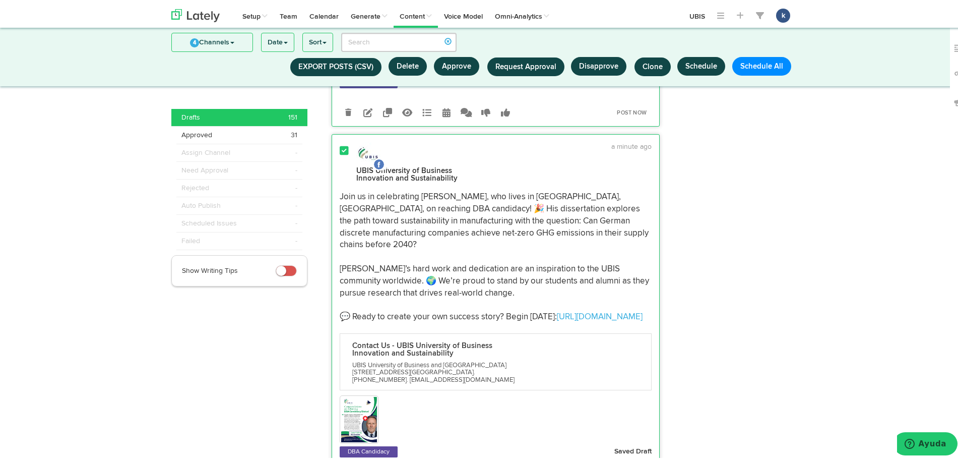
scroll to position [143, 0]
